Goal: Information Seeking & Learning: Learn about a topic

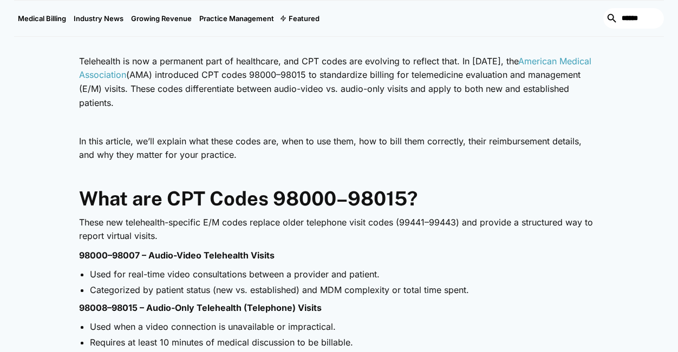
scroll to position [439, 0]
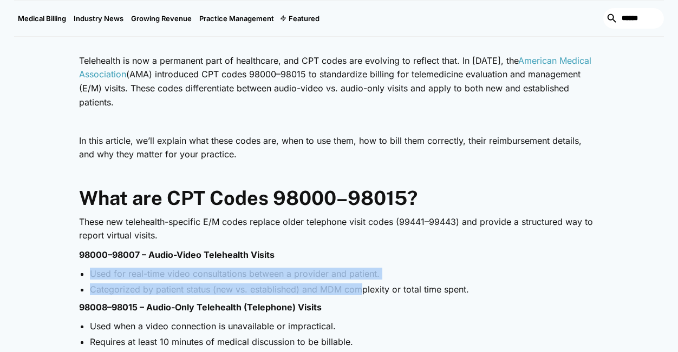
drag, startPoint x: 92, startPoint y: 272, endPoint x: 358, endPoint y: 288, distance: 266.7
click at [358, 288] on ul "Used for real-time video consultations between a provider and patient. Categori…" at bounding box center [339, 282] width 520 height 28
click at [358, 288] on li "Categorized by patient status (new vs. established) and MDM complexity or total…" at bounding box center [344, 290] width 509 height 12
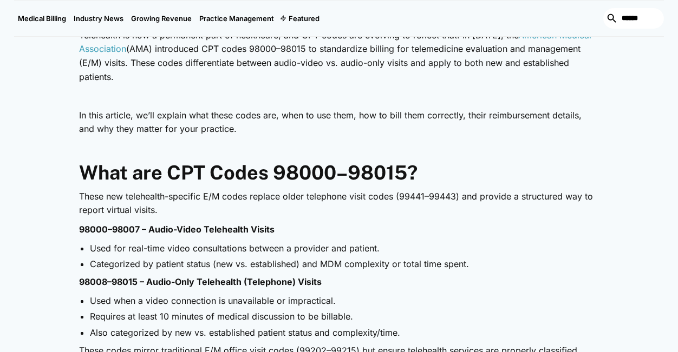
scroll to position [495, 0]
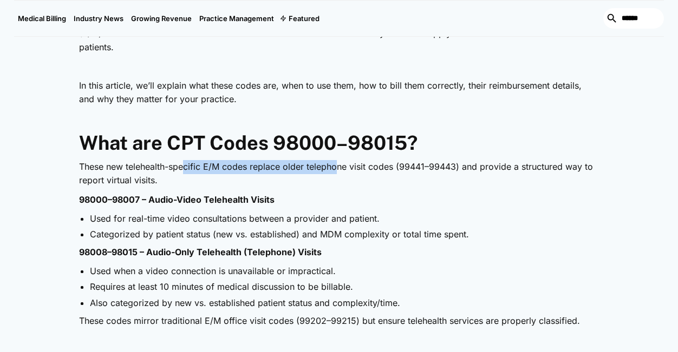
drag, startPoint x: 188, startPoint y: 163, endPoint x: 341, endPoint y: 173, distance: 153.5
click at [341, 173] on p "These new telehealth-specific E/M codes replace older telephone visit codes (99…" at bounding box center [339, 174] width 520 height 28
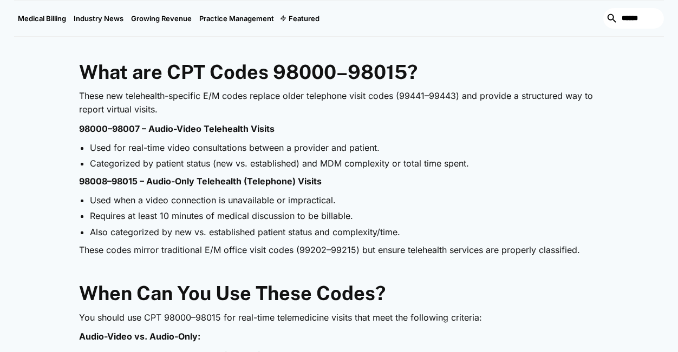
scroll to position [567, 0]
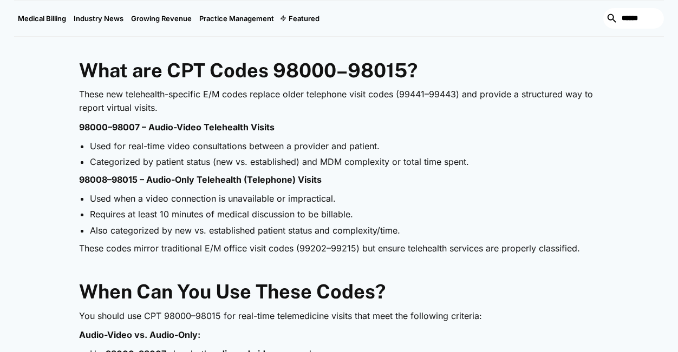
click at [80, 98] on p "These new telehealth-specific E/M codes replace older telephone visit codes (99…" at bounding box center [339, 102] width 520 height 28
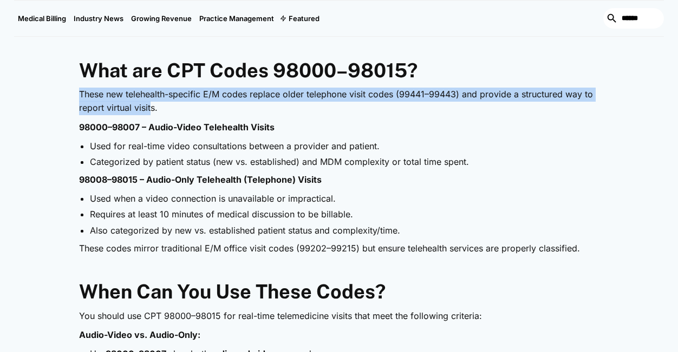
drag, startPoint x: 80, startPoint y: 88, endPoint x: 152, endPoint y: 102, distance: 73.3
click at [152, 102] on p "These new telehealth-specific E/M codes replace older telephone visit codes (99…" at bounding box center [339, 102] width 520 height 28
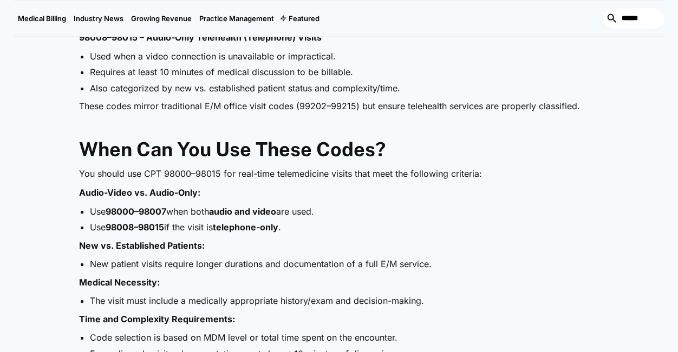
scroll to position [714, 0]
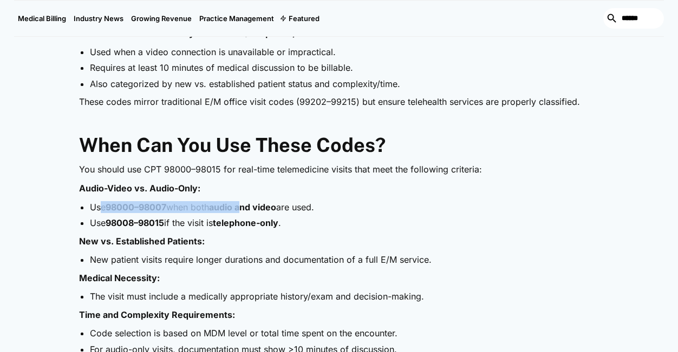
drag, startPoint x: 103, startPoint y: 208, endPoint x: 251, endPoint y: 205, distance: 147.8
click at [251, 205] on li "Use 98000–98007 when both audio and video are used." at bounding box center [344, 207] width 509 height 12
click at [251, 205] on strong "audio and video" at bounding box center [242, 207] width 67 height 11
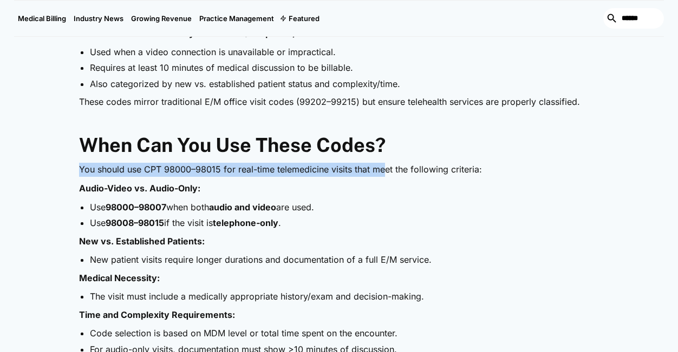
drag, startPoint x: 79, startPoint y: 170, endPoint x: 384, endPoint y: 167, distance: 305.3
click at [384, 167] on p "You should use CPT 98000–98015 for real-time telemedicine visits that meet the …" at bounding box center [339, 170] width 520 height 14
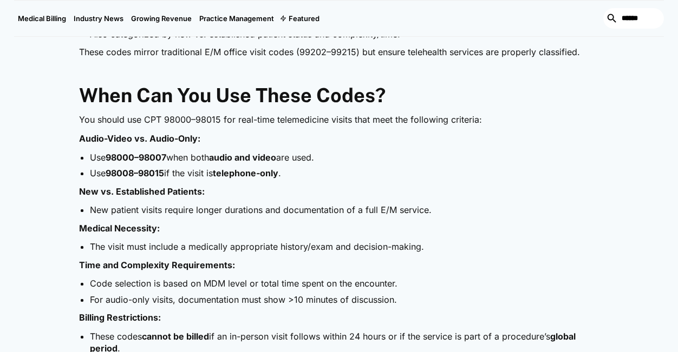
scroll to position [764, 0]
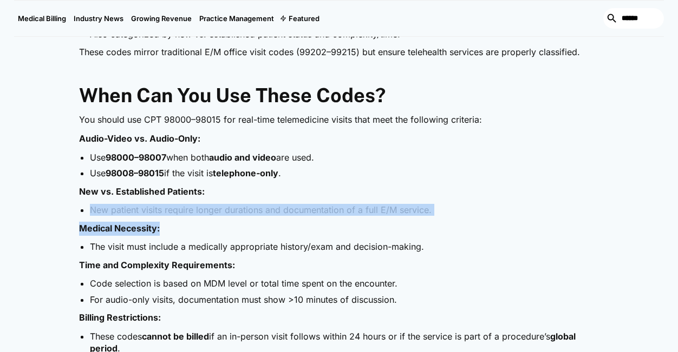
drag, startPoint x: 93, startPoint y: 206, endPoint x: 187, endPoint y: 232, distance: 97.5
click at [187, 232] on p "Medical Necessity:" at bounding box center [339, 229] width 520 height 14
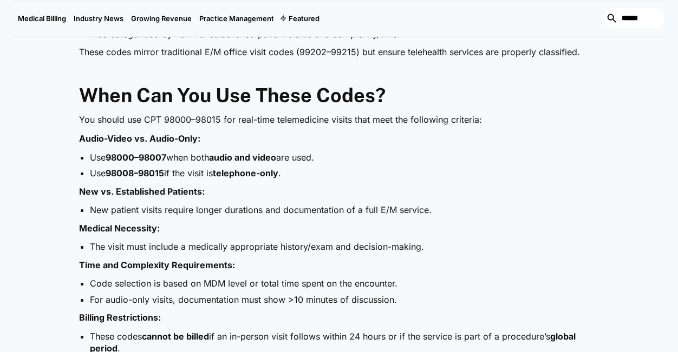
scroll to position [865, 0]
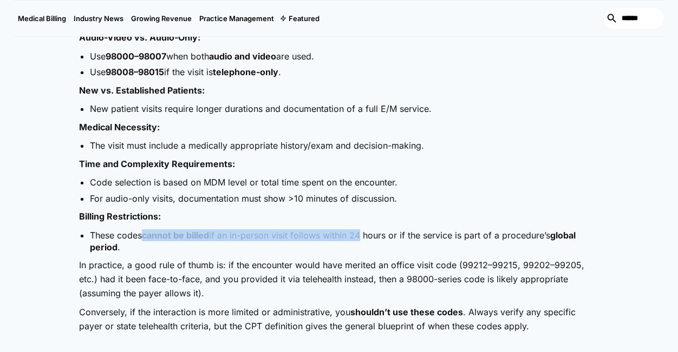
drag, startPoint x: 142, startPoint y: 235, endPoint x: 360, endPoint y: 233, distance: 218.1
click at [360, 233] on li "These codes cannot be billed if an in-person visit follows within 24 hours or i…" at bounding box center [344, 241] width 509 height 24
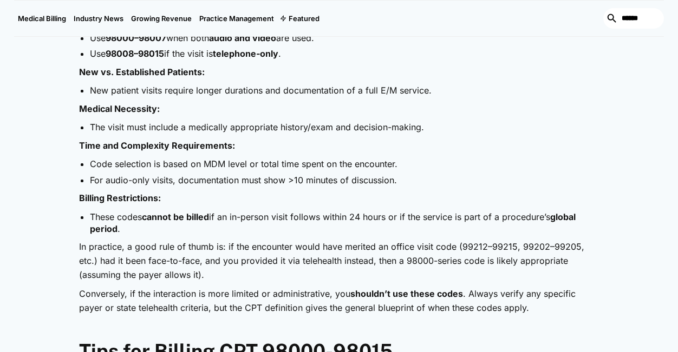
scroll to position [936, 0]
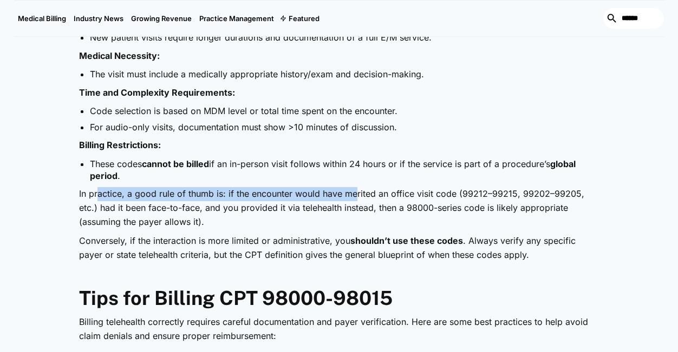
drag, startPoint x: 98, startPoint y: 195, endPoint x: 356, endPoint y: 190, distance: 258.2
click at [356, 190] on p "In practice, a good rule of thumb is: if the encounter would have merited an of…" at bounding box center [339, 208] width 520 height 42
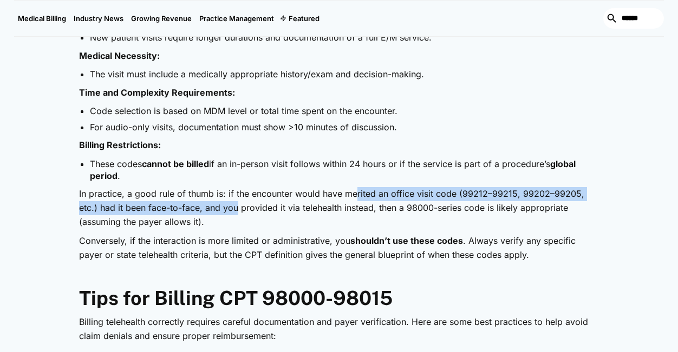
drag, startPoint x: 356, startPoint y: 190, endPoint x: 238, endPoint y: 212, distance: 120.0
click at [238, 212] on p "In practice, a good rule of thumb is: if the encounter would have merited an of…" at bounding box center [339, 208] width 520 height 42
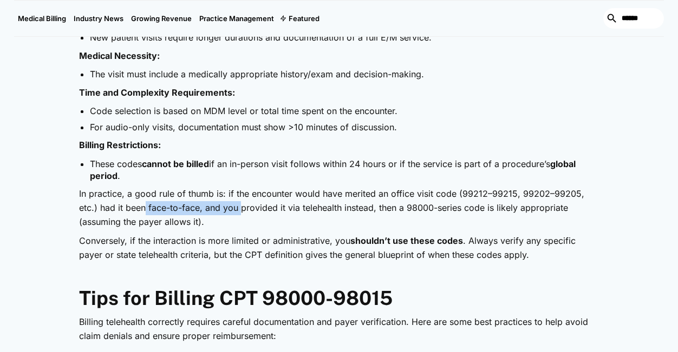
drag, startPoint x: 145, startPoint y: 206, endPoint x: 242, endPoint y: 206, distance: 96.9
click at [242, 206] on p "In practice, a good rule of thumb is: if the encounter would have merited an of…" at bounding box center [339, 208] width 520 height 42
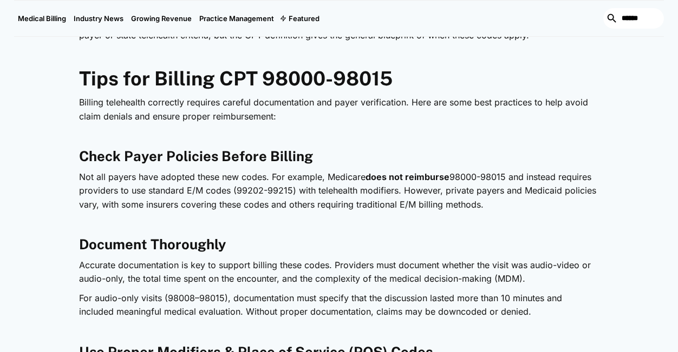
scroll to position [1222, 0]
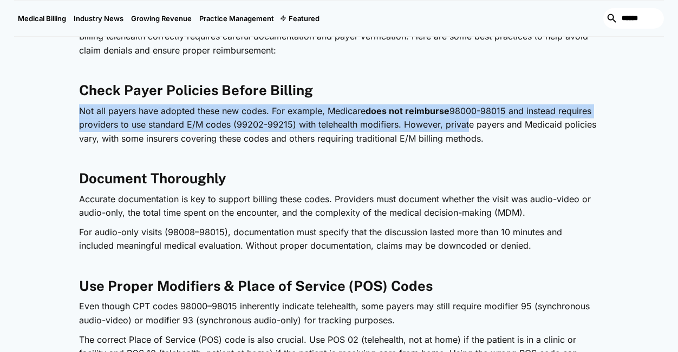
drag, startPoint x: 80, startPoint y: 106, endPoint x: 462, endPoint y: 123, distance: 382.5
click at [462, 123] on p "Not all payers have adopted these new codes. For example, Medicare does not rei…" at bounding box center [339, 125] width 520 height 42
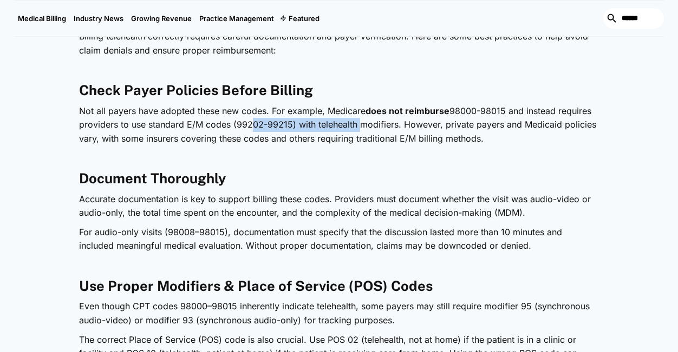
drag, startPoint x: 245, startPoint y: 119, endPoint x: 353, endPoint y: 120, distance: 108.8
click at [353, 120] on p "Not all payers have adopted these new codes. For example, Medicare does not rei…" at bounding box center [339, 125] width 520 height 42
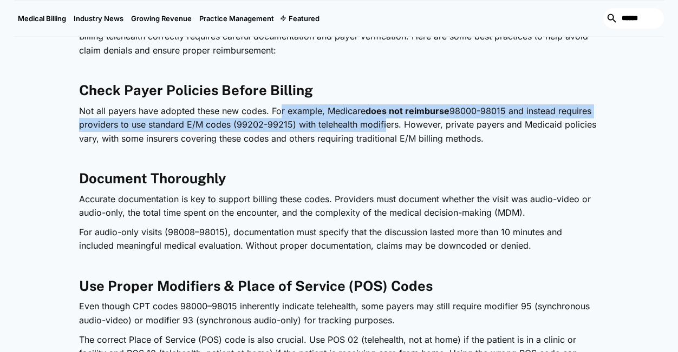
drag, startPoint x: 278, startPoint y: 111, endPoint x: 382, endPoint y: 122, distance: 103.9
click at [382, 122] on p "Not all payers have adopted these new codes. For example, Medicare does not rei…" at bounding box center [339, 125] width 520 height 42
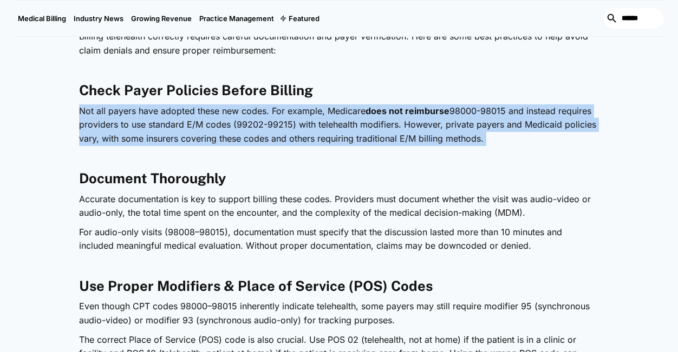
drag, startPoint x: 74, startPoint y: 106, endPoint x: 534, endPoint y: 151, distance: 461.7
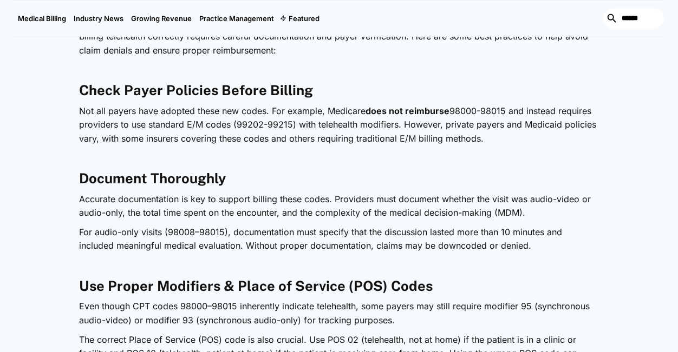
click at [534, 151] on p "‍" at bounding box center [339, 158] width 520 height 14
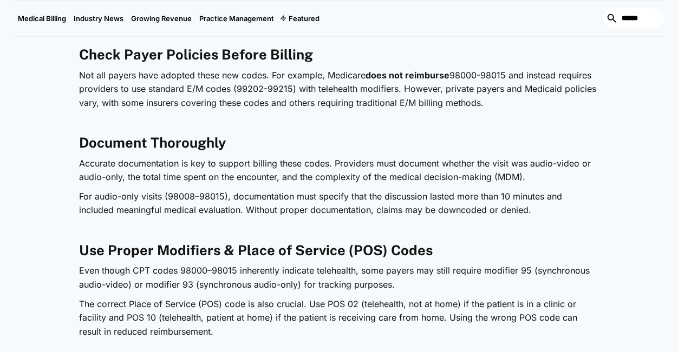
scroll to position [1258, 0]
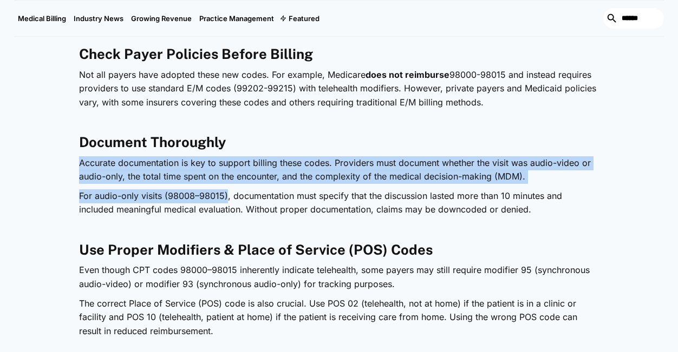
drag, startPoint x: 71, startPoint y: 163, endPoint x: 226, endPoint y: 199, distance: 159.3
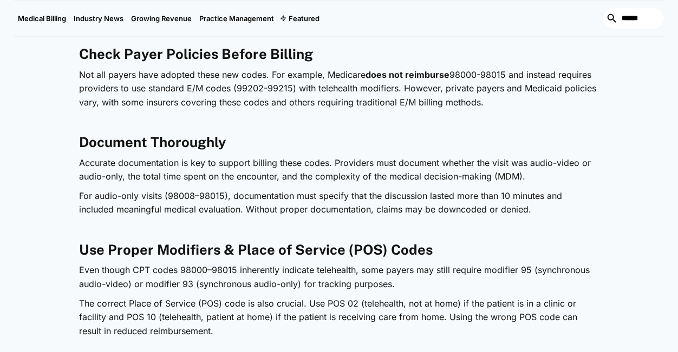
click at [370, 190] on p "For audio-only visits (98008–98015), documentation must specify that the discus…" at bounding box center [339, 203] width 520 height 28
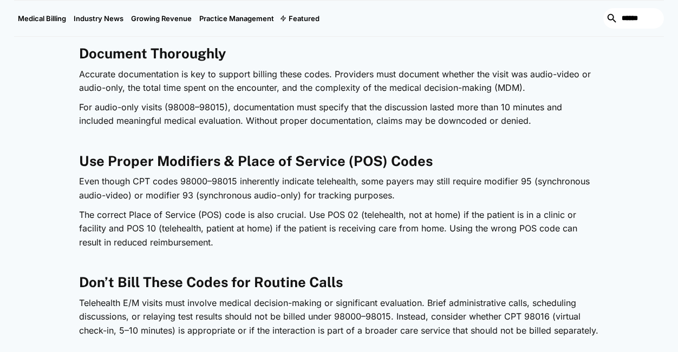
scroll to position [1439, 0]
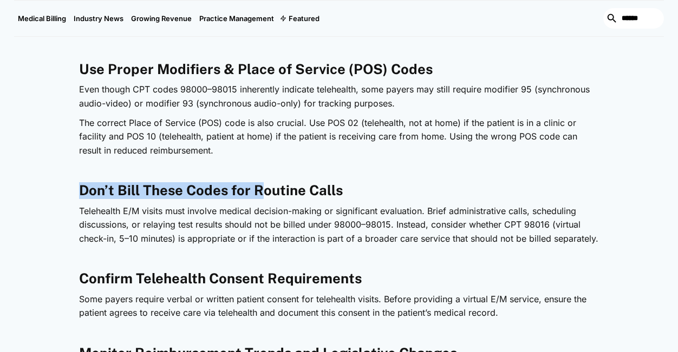
drag, startPoint x: 80, startPoint y: 189, endPoint x: 264, endPoint y: 191, distance: 183.5
click at [263, 191] on strong "Don’t Bill These Codes for Routine Calls" at bounding box center [211, 190] width 264 height 16
click at [264, 191] on strong "Don’t Bill These Codes for Routine Calls" at bounding box center [211, 190] width 264 height 16
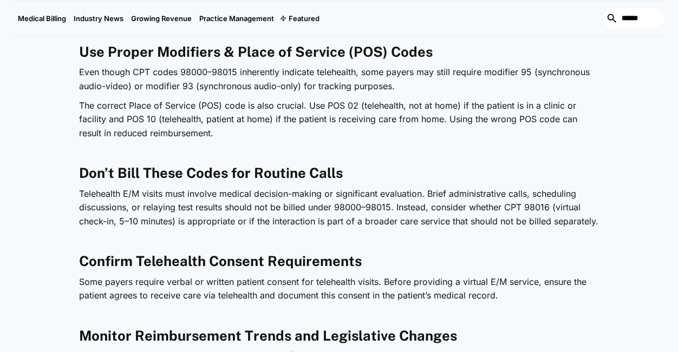
scroll to position [1584, 0]
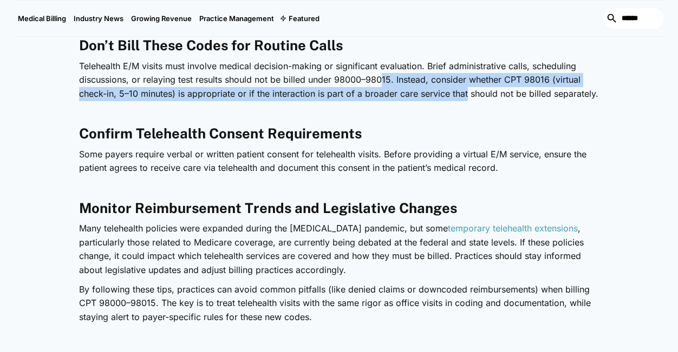
drag, startPoint x: 385, startPoint y: 78, endPoint x: 467, endPoint y: 89, distance: 83.0
click at [467, 89] on p "Telehealth E/M visits must involve medical decision-making or significant evalu…" at bounding box center [339, 81] width 520 height 42
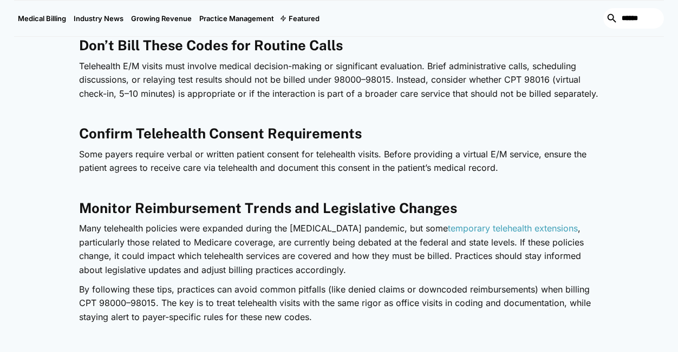
click at [467, 89] on p "Telehealth E/M visits must involve medical decision-making or significant evalu…" at bounding box center [339, 81] width 520 height 42
drag, startPoint x: 76, startPoint y: 62, endPoint x: 204, endPoint y: 68, distance: 128.4
click at [204, 68] on div "Telehealth is now a permanent part of healthcare, and CPT codes are evolving to…" at bounding box center [338, 82] width 649 height 2357
click at [204, 68] on p "Telehealth E/M visits must involve medical decision-making or significant evalu…" at bounding box center [339, 81] width 520 height 42
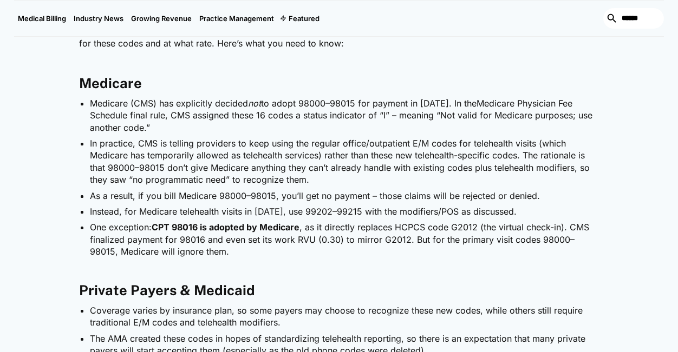
scroll to position [1939, 0]
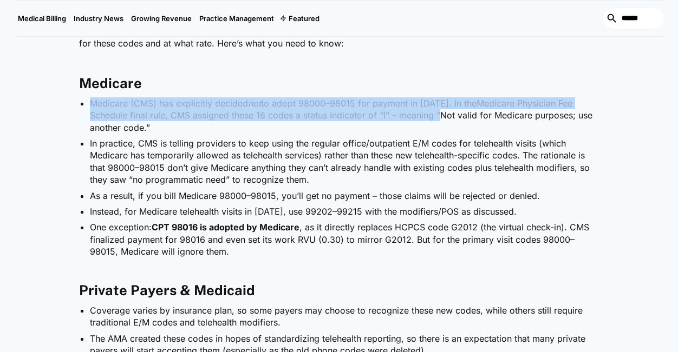
drag, startPoint x: 94, startPoint y: 99, endPoint x: 438, endPoint y: 116, distance: 345.2
click at [438, 116] on ul "Medicare (CMS) has explicitly decided not to adopt 98000–98015 for payment in […" at bounding box center [339, 177] width 520 height 161
click at [438, 116] on li "Medicare (CMS) has explicitly decided not to adopt 98000–98015 for payment in […" at bounding box center [344, 115] width 509 height 36
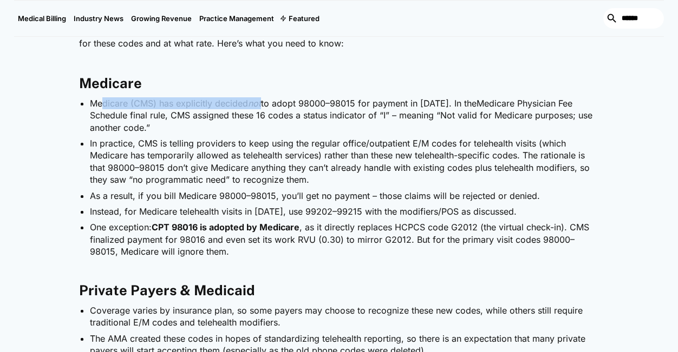
drag, startPoint x: 128, startPoint y: 103, endPoint x: 264, endPoint y: 106, distance: 135.9
click at [264, 106] on li "Medicare (CMS) has explicitly decided not to adopt 98000–98015 for payment in […" at bounding box center [344, 115] width 509 height 36
drag, startPoint x: 178, startPoint y: 113, endPoint x: 332, endPoint y: 123, distance: 155.1
click at [332, 123] on li "Medicare (CMS) has explicitly decided not to adopt 98000–98015 for payment in […" at bounding box center [344, 115] width 509 height 36
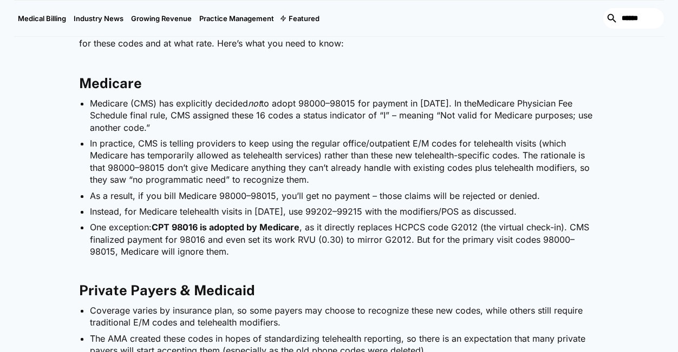
click at [332, 123] on li "Medicare (CMS) has explicitly decided not to adopt 98000–98015 for payment in […" at bounding box center [344, 115] width 509 height 36
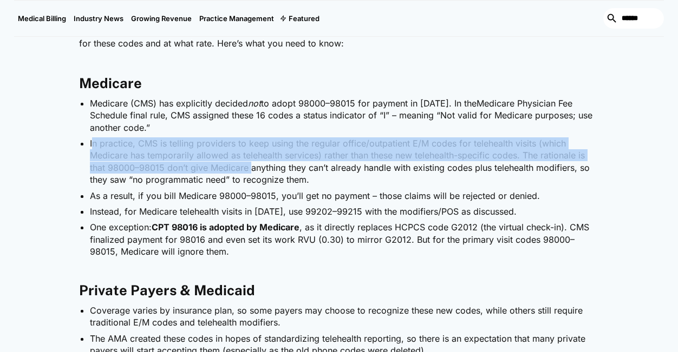
drag, startPoint x: 94, startPoint y: 145, endPoint x: 252, endPoint y: 166, distance: 159.4
click at [252, 166] on li "In practice, CMS is telling providers to keep using the regular office/outpatie…" at bounding box center [344, 161] width 509 height 49
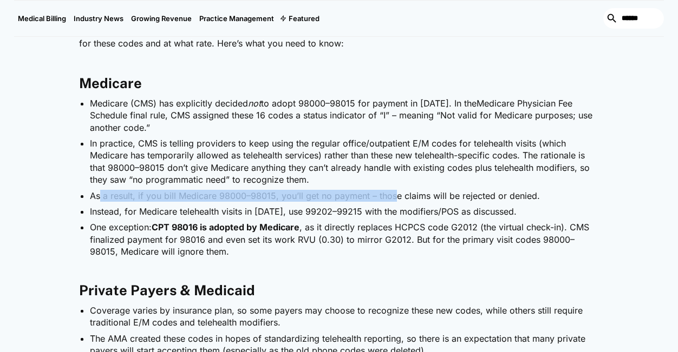
drag, startPoint x: 99, startPoint y: 196, endPoint x: 392, endPoint y: 193, distance: 293.3
click at [392, 193] on li "As a result, if you bill Medicare 98000–98015, you’ll get no payment – those cl…" at bounding box center [344, 196] width 509 height 12
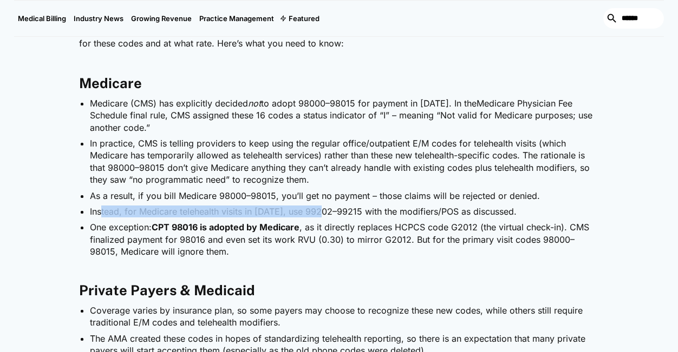
drag, startPoint x: 100, startPoint y: 212, endPoint x: 327, endPoint y: 206, distance: 226.8
click at [327, 206] on li "Instead, for Medicare telehealth visits in [DATE], use 99202–99215 with the mod…" at bounding box center [344, 212] width 509 height 12
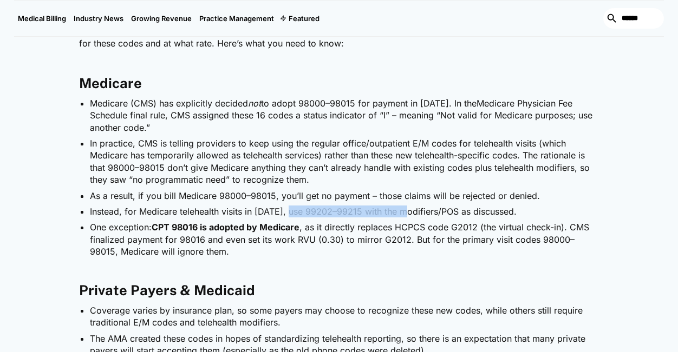
drag, startPoint x: 290, startPoint y: 208, endPoint x: 408, endPoint y: 212, distance: 118.6
click at [408, 212] on li "Instead, for Medicare telehealth visits in [DATE], use 99202–99215 with the mod…" at bounding box center [344, 212] width 509 height 12
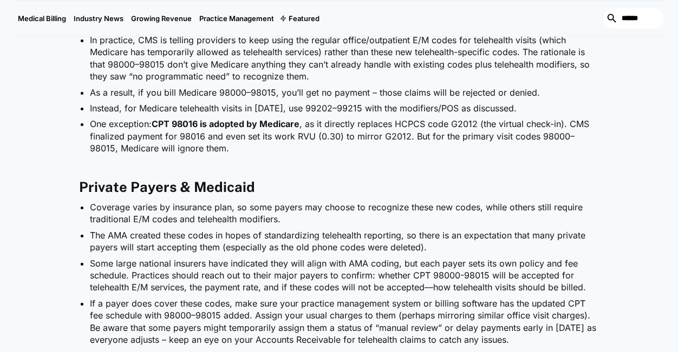
scroll to position [2045, 0]
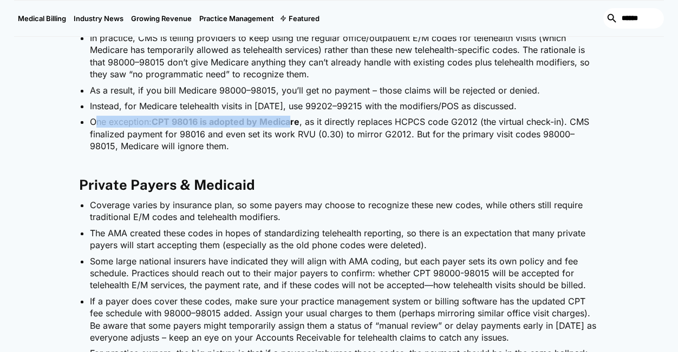
drag, startPoint x: 97, startPoint y: 117, endPoint x: 289, endPoint y: 124, distance: 192.3
click at [289, 124] on li "One exception: CPT 98016 is adopted by Medicare , as it directly replaces HCPCS…" at bounding box center [344, 134] width 509 height 36
click at [289, 124] on strong "CPT 98016 is adopted by Medicare" at bounding box center [226, 121] width 148 height 11
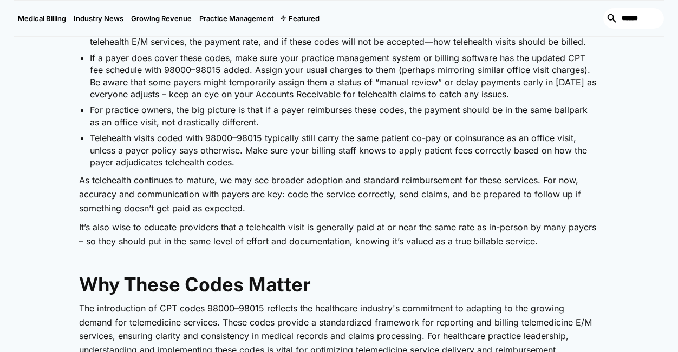
scroll to position [2289, 0]
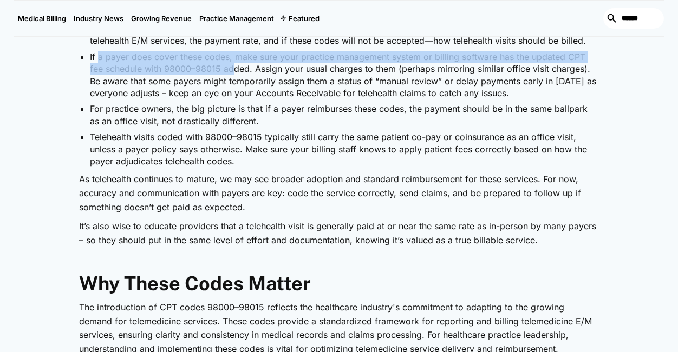
drag, startPoint x: 98, startPoint y: 55, endPoint x: 235, endPoint y: 68, distance: 137.0
click at [235, 68] on li "If a payer does cover these codes, make sure your practice management system or…" at bounding box center [344, 75] width 509 height 49
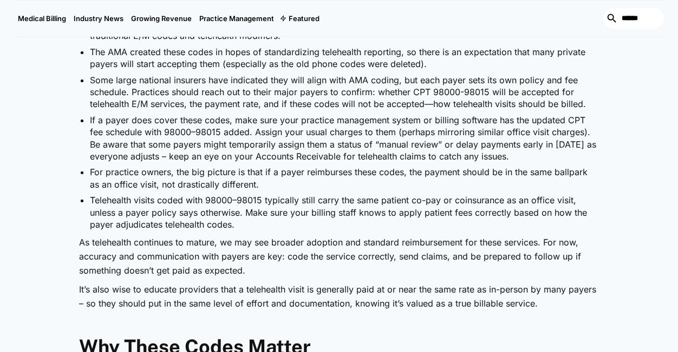
scroll to position [2222, 0]
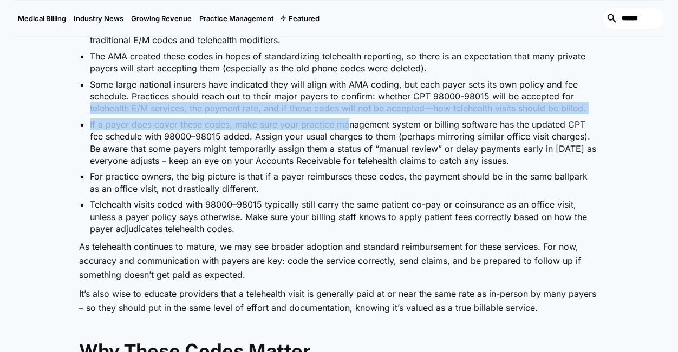
drag, startPoint x: 102, startPoint y: 106, endPoint x: 347, endPoint y: 119, distance: 245.5
click at [347, 119] on ul "Coverage varies by insurance plan, so some payers may choose to recognize these…" at bounding box center [339, 128] width 520 height 213
click at [347, 119] on li "If a payer does cover these codes, make sure your practice management system or…" at bounding box center [344, 143] width 509 height 49
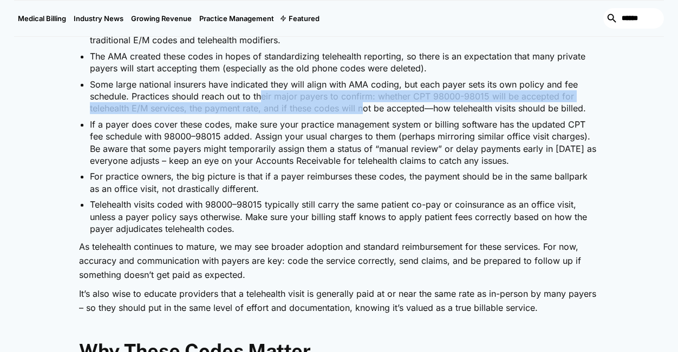
drag, startPoint x: 263, startPoint y: 102, endPoint x: 364, endPoint y: 110, distance: 101.5
click at [364, 110] on li "Some large national insurers have indicated they will align with AMA coding, bu…" at bounding box center [344, 96] width 509 height 36
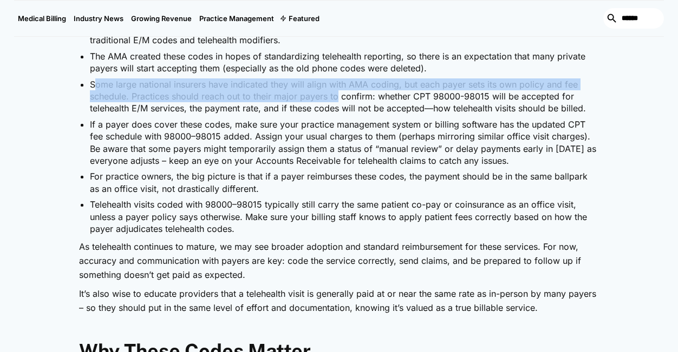
drag, startPoint x: 97, startPoint y: 81, endPoint x: 338, endPoint y: 94, distance: 241.8
click at [338, 94] on li "Some large national insurers have indicated they will align with AMA coding, bu…" at bounding box center [344, 96] width 509 height 36
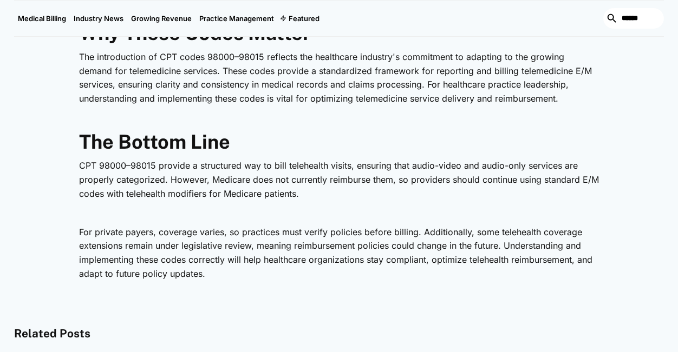
scroll to position [2607, 0]
